Goal: Task Accomplishment & Management: Manage account settings

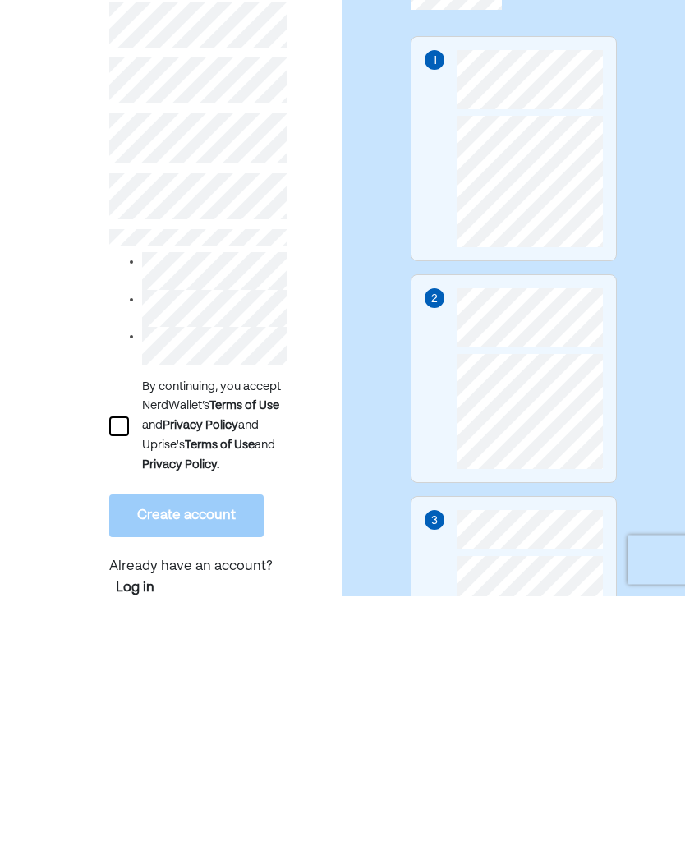
click at [122, 676] on div at bounding box center [119, 686] width 20 height 20
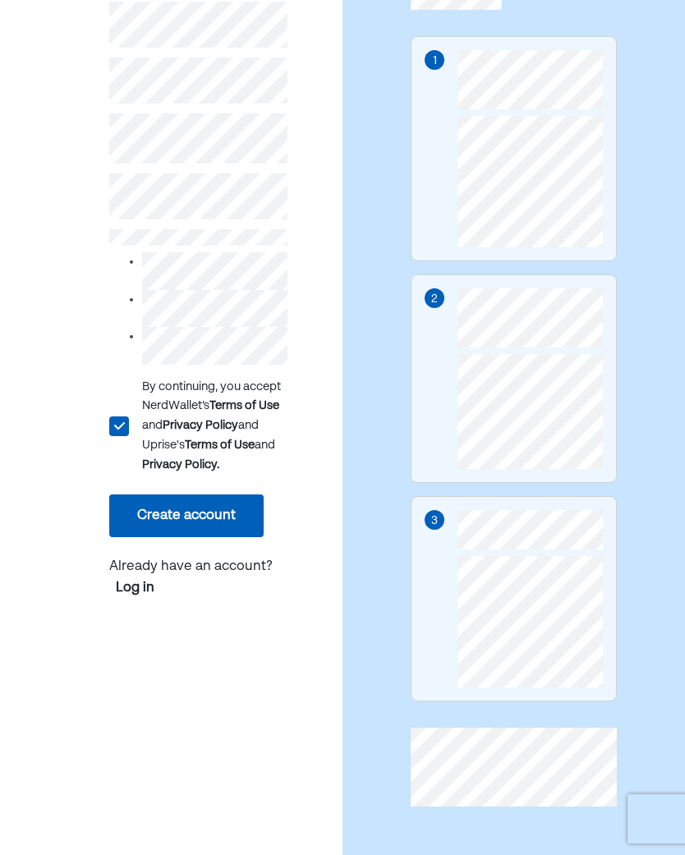
scroll to position [271, 0]
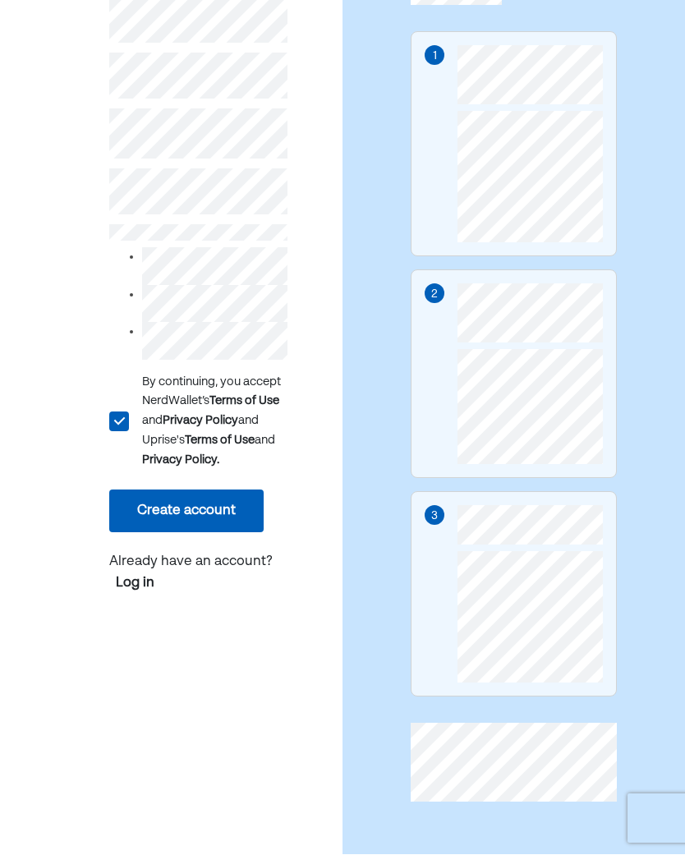
click at [182, 525] on button "Create account" at bounding box center [186, 512] width 154 height 43
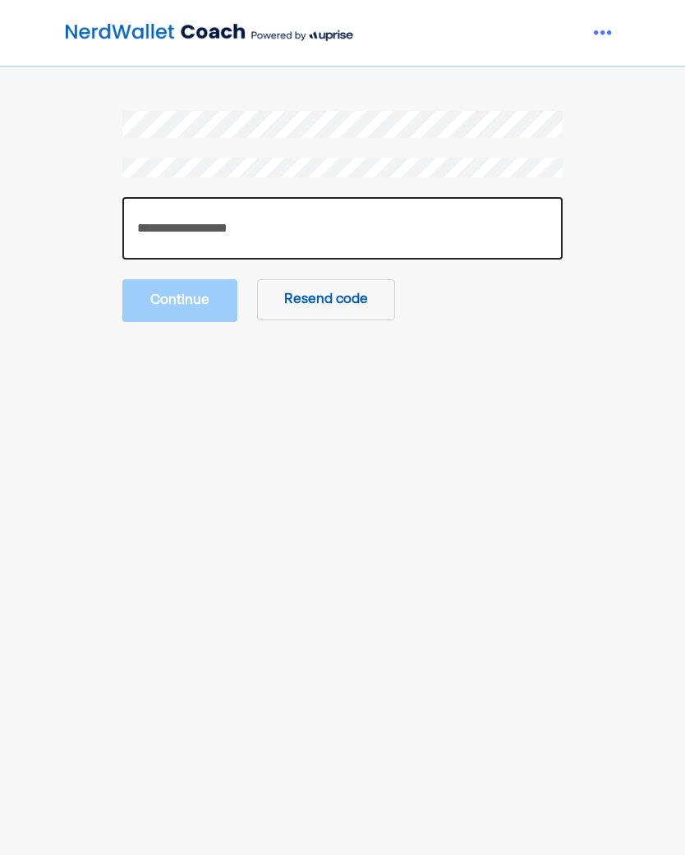
click at [166, 233] on input "number" at bounding box center [342, 228] width 440 height 62
click at [154, 226] on input "number" at bounding box center [342, 228] width 440 height 62
paste input "******"
type input "******"
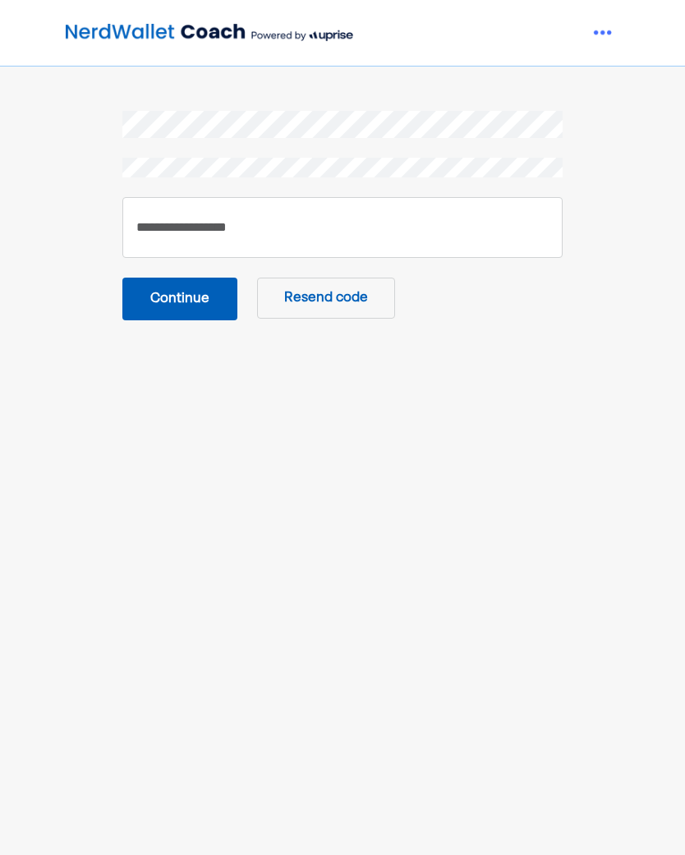
click at [174, 285] on button "Continue" at bounding box center [179, 299] width 115 height 43
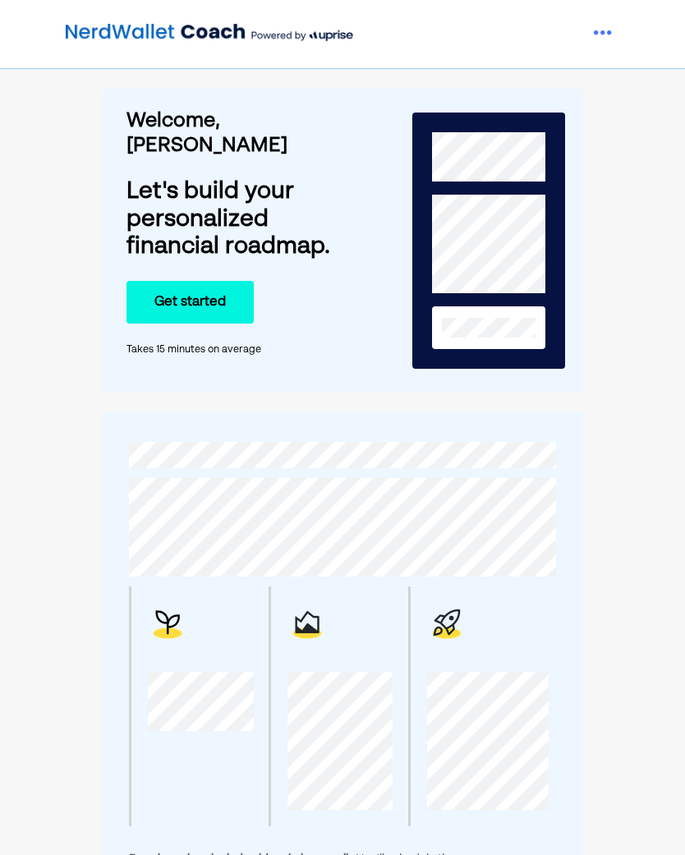
click at [214, 281] on button "Get started" at bounding box center [190, 302] width 127 height 43
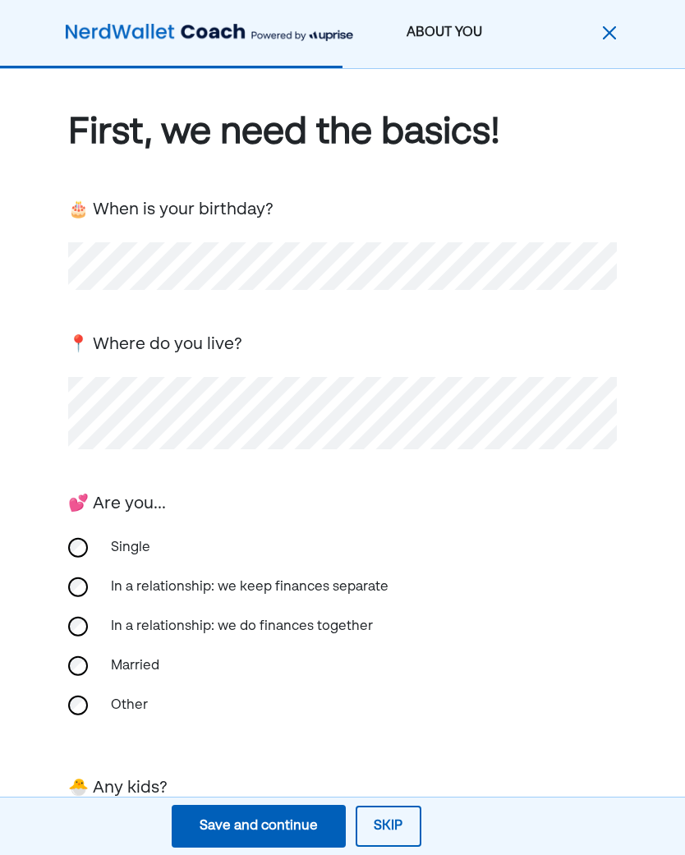
click at [269, 829] on div "Save and continue" at bounding box center [259, 827] width 118 height 20
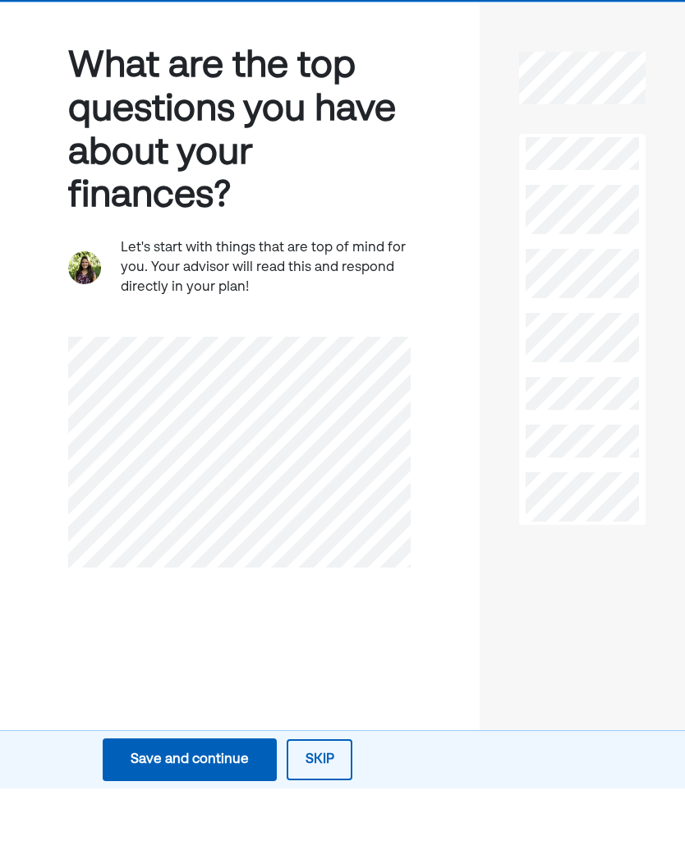
click at [356, 596] on div "What are the top questions you have about your finances? Let's start with thing…" at bounding box center [240, 459] width 480 height 781
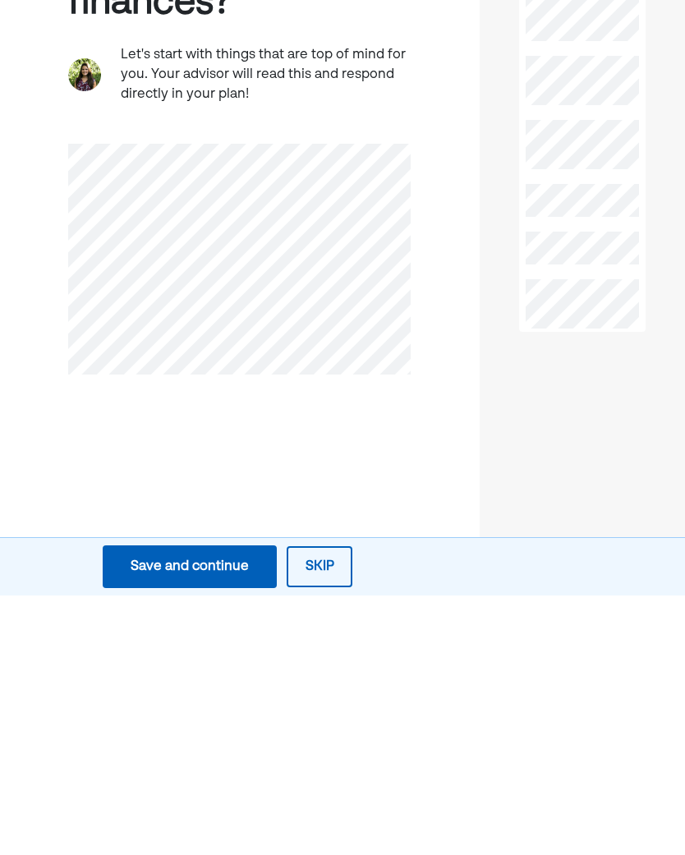
click at [148, 817] on div "Save and continue" at bounding box center [190, 827] width 118 height 20
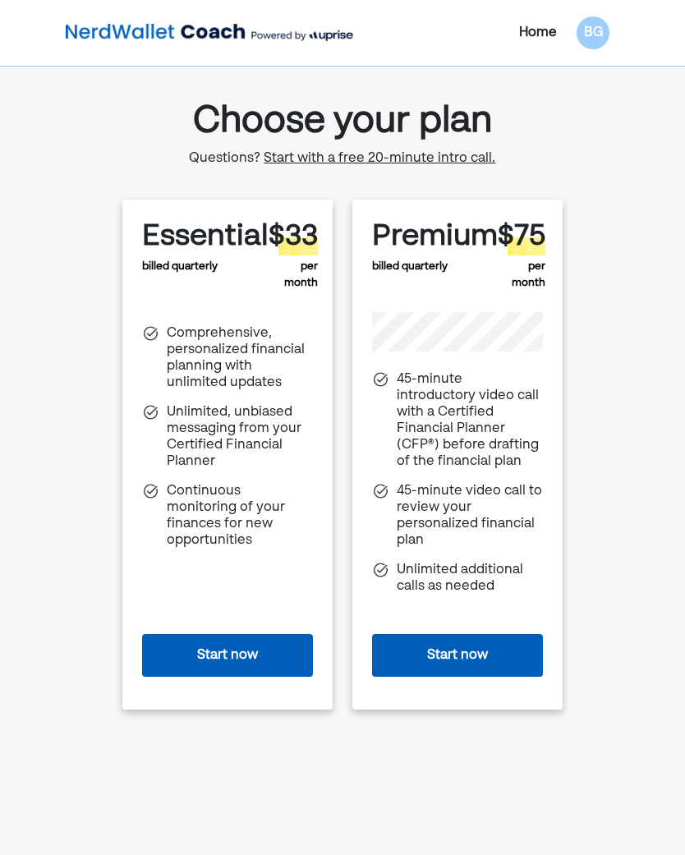
click at [594, 26] on div "BG" at bounding box center [593, 32] width 33 height 33
click at [576, 69] on div "Settings" at bounding box center [583, 72] width 53 height 20
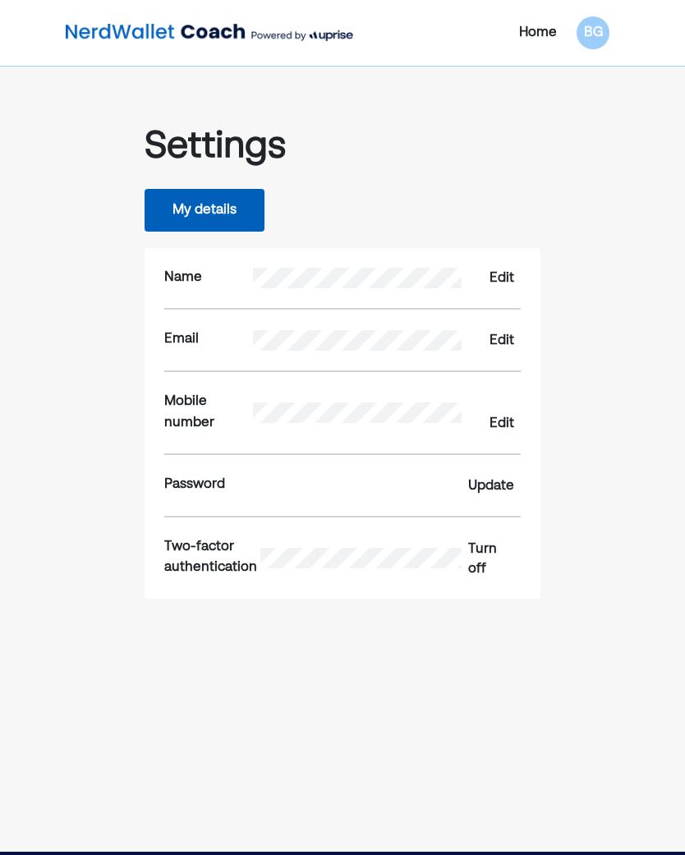
click at [476, 551] on div "Turn off" at bounding box center [491, 559] width 46 height 39
click at [472, 546] on div "Turn on" at bounding box center [491, 559] width 46 height 39
click at [194, 214] on button "My details" at bounding box center [205, 210] width 120 height 43
click at [200, 206] on button "My details" at bounding box center [205, 210] width 120 height 43
click at [196, 203] on button "My details" at bounding box center [205, 210] width 120 height 43
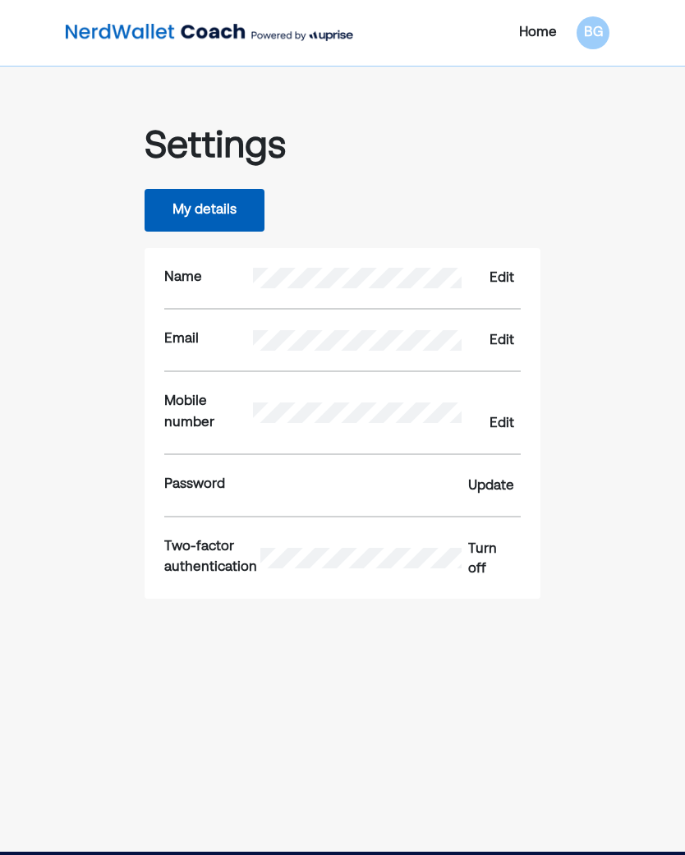
click at [214, 209] on button "My details" at bounding box center [205, 210] width 120 height 43
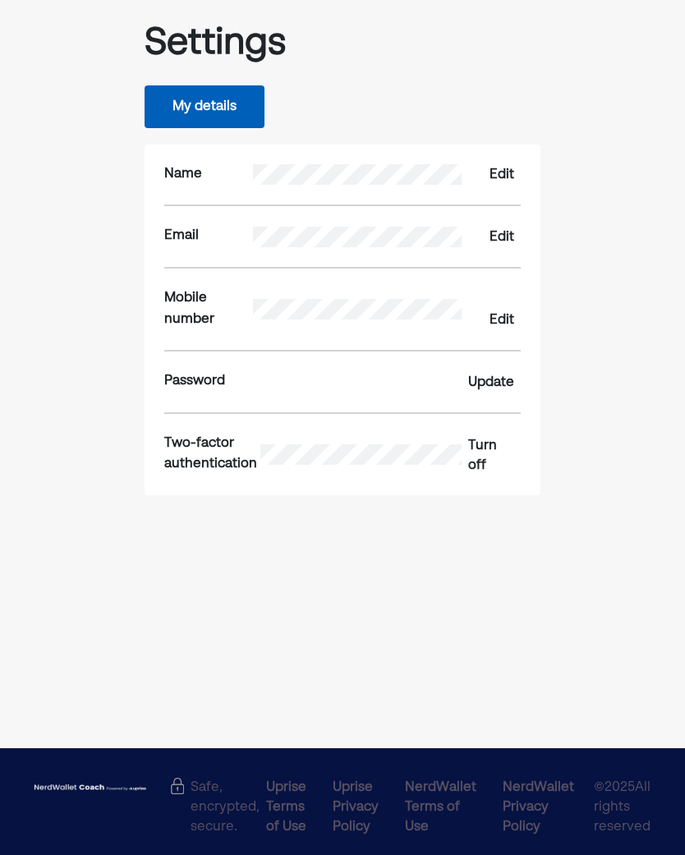
scroll to position [114, 0]
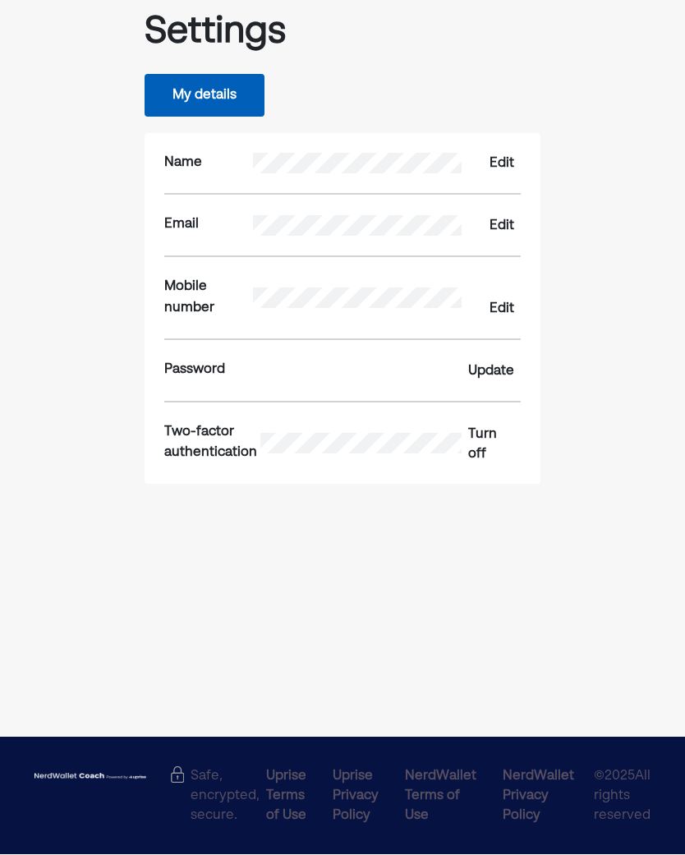
click at [499, 158] on div "Edit" at bounding box center [502, 164] width 25 height 20
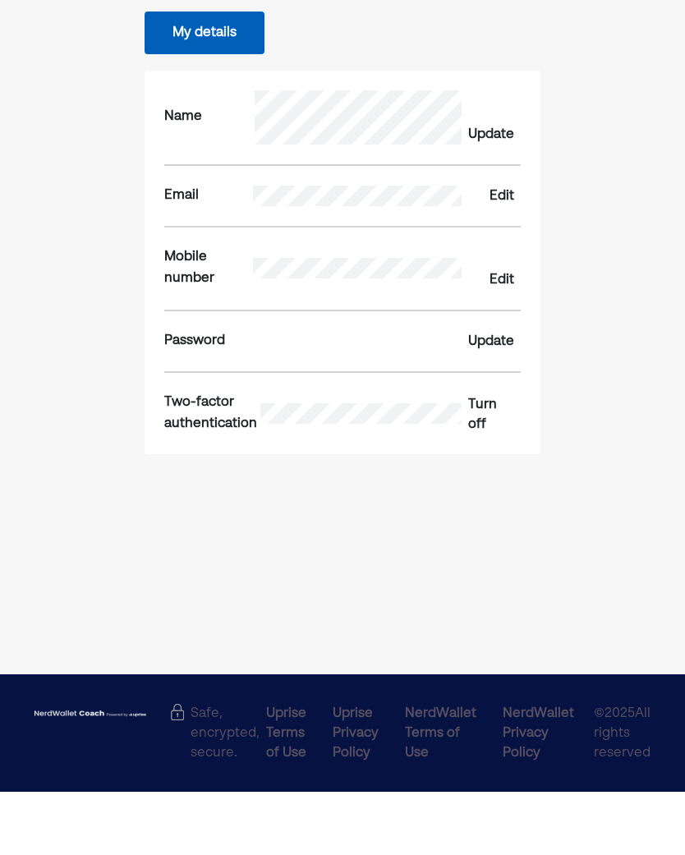
click at [486, 188] on div "Update" at bounding box center [491, 198] width 46 height 20
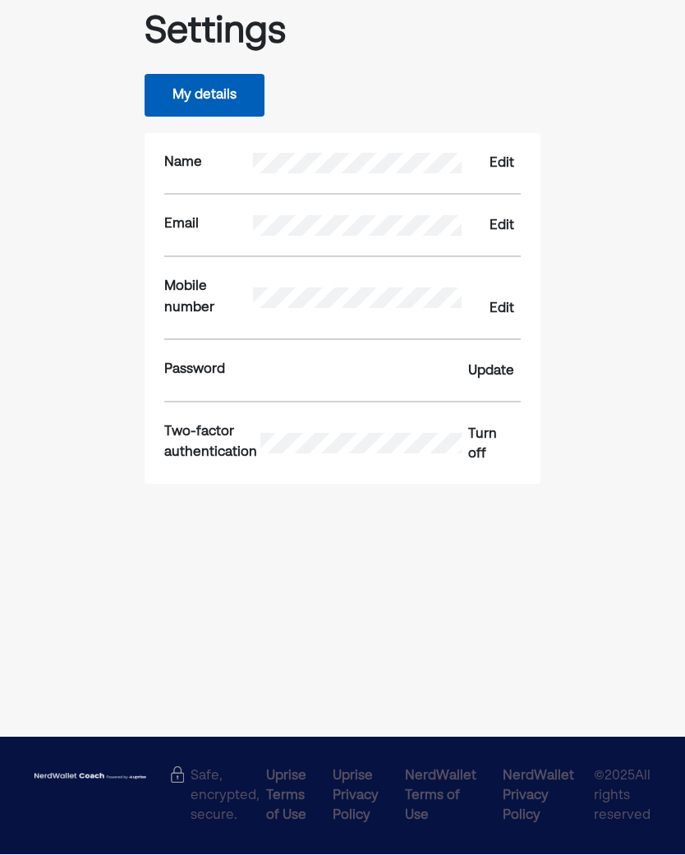
click at [495, 362] on div "Update" at bounding box center [491, 372] width 46 height 20
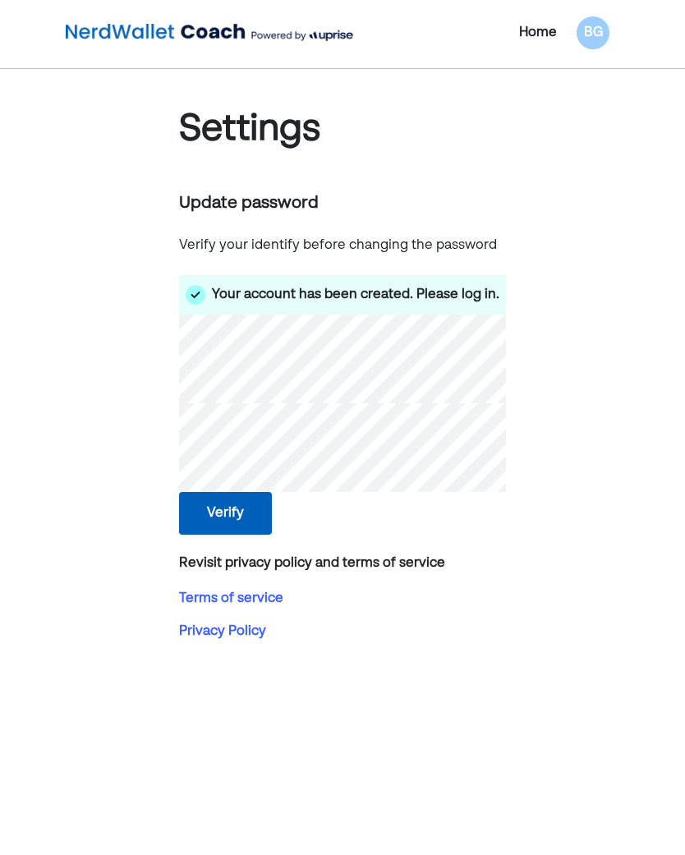
click at [233, 498] on button "Verify" at bounding box center [225, 513] width 93 height 43
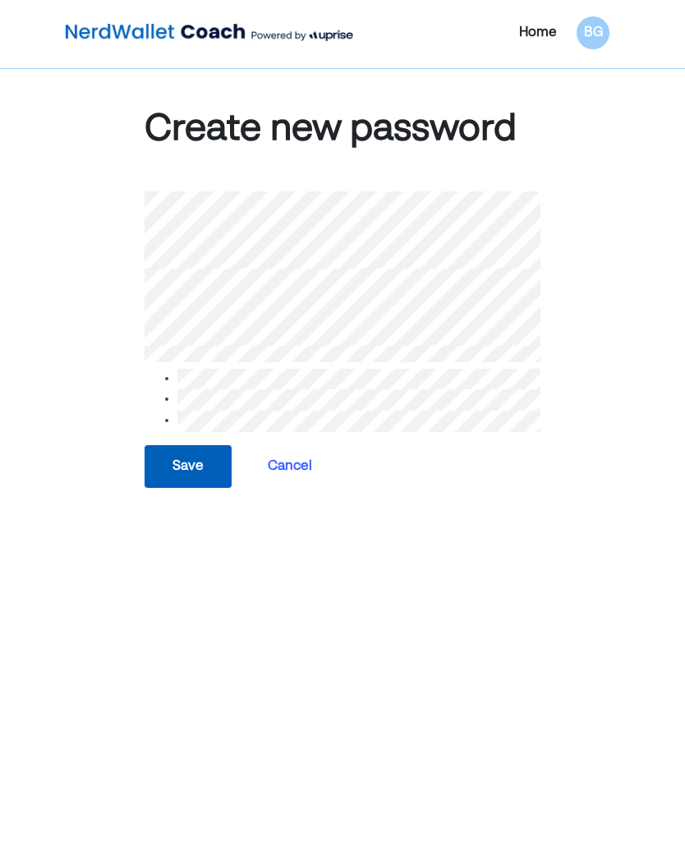
click at [283, 452] on button "Cancel" at bounding box center [290, 466] width 58 height 41
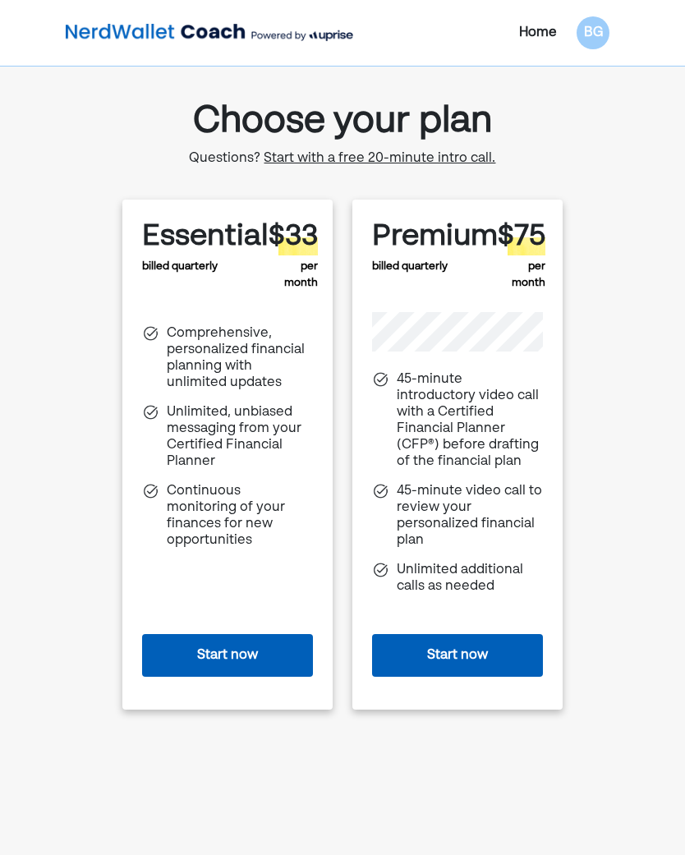
scroll to position [121, 0]
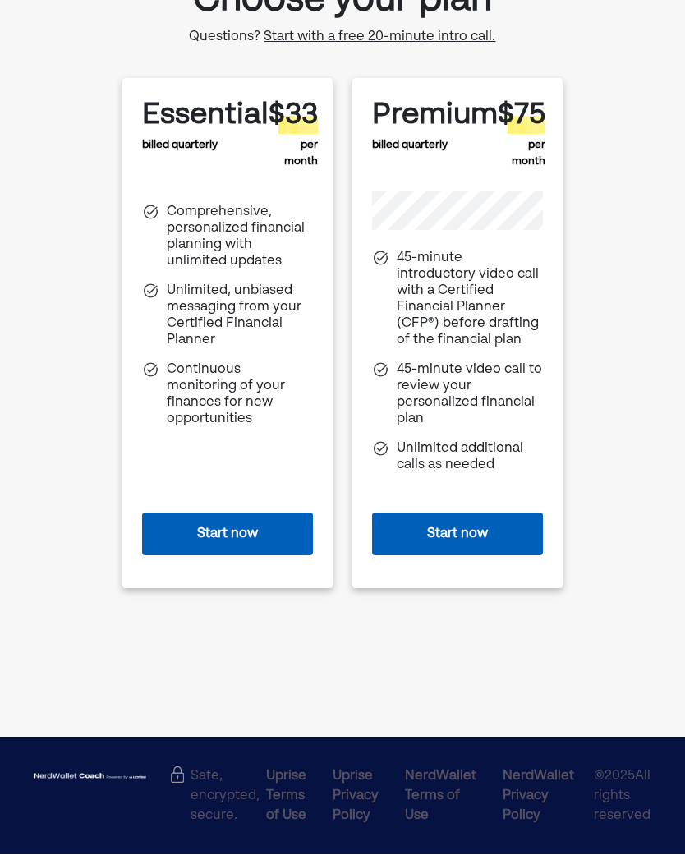
click at [212, 132] on div "Essential" at bounding box center [205, 116] width 127 height 35
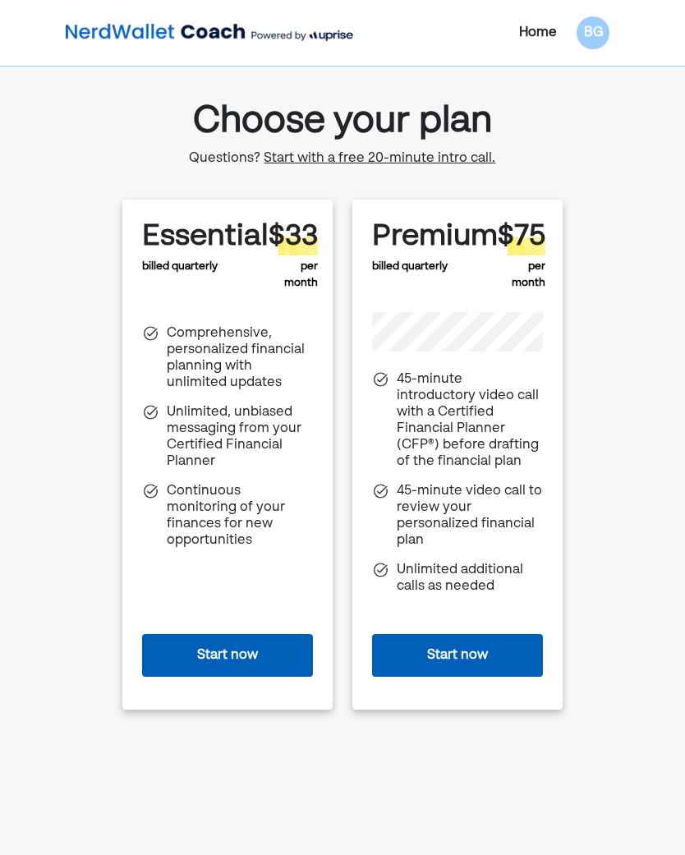
click at [442, 157] on span "Start with a free 20-minute intro call." at bounding box center [380, 158] width 232 height 13
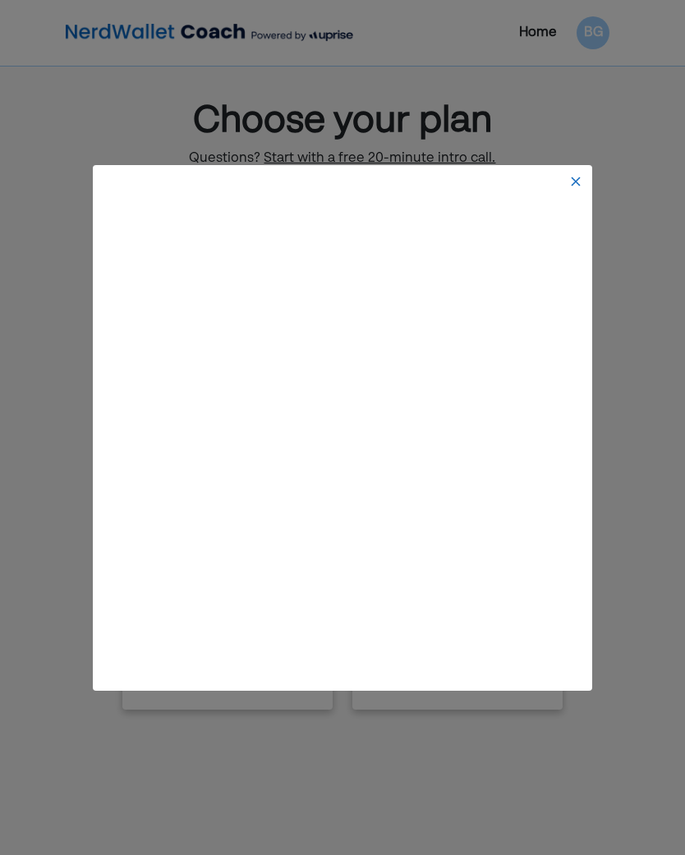
click at [571, 175] on img at bounding box center [575, 181] width 13 height 13
